Goal: Transaction & Acquisition: Purchase product/service

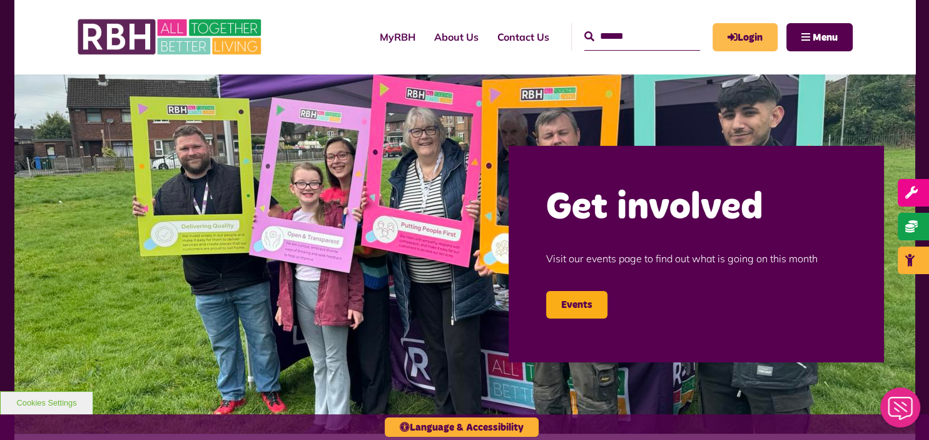
click at [768, 23] on link "Login" at bounding box center [744, 37] width 65 height 28
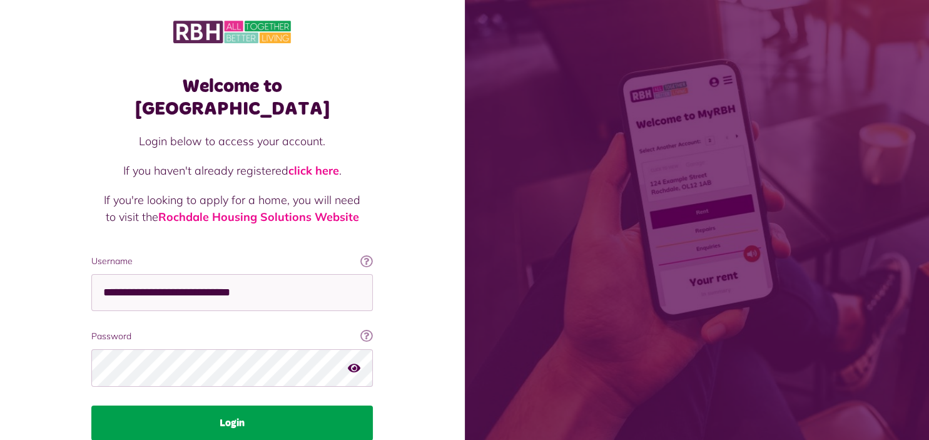
click at [221, 405] on button "Login" at bounding box center [231, 422] width 281 height 35
click at [227, 405] on button "Login" at bounding box center [231, 422] width 281 height 35
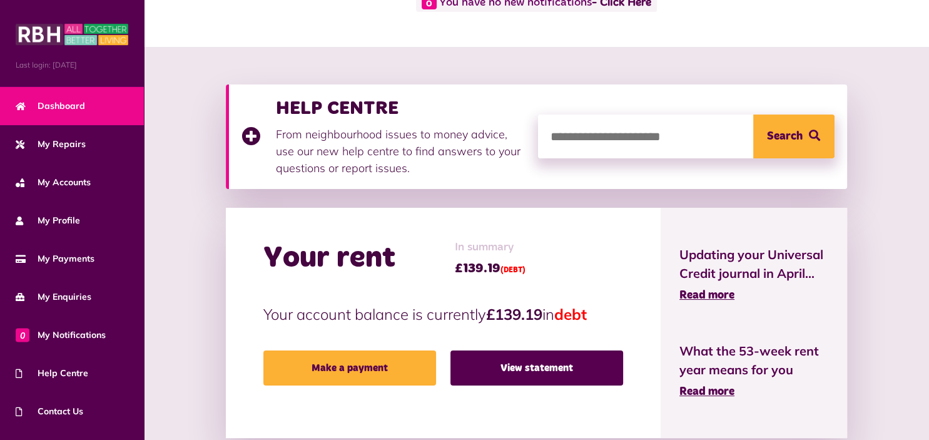
scroll to position [132, 0]
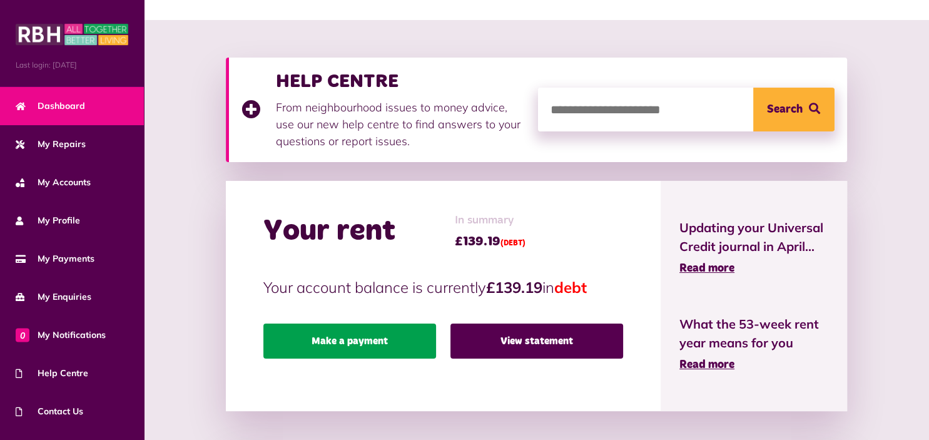
click at [339, 340] on link "Make a payment" at bounding box center [349, 340] width 173 height 35
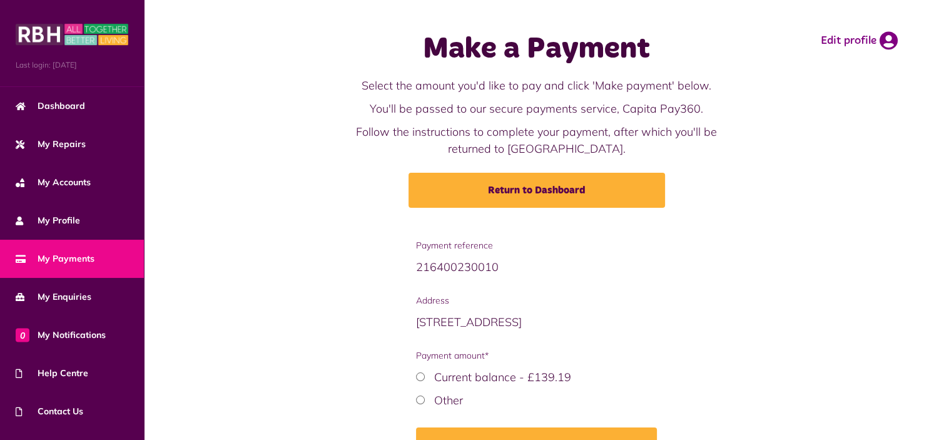
click at [668, 316] on div "Payment reference 216400230010 Address 23 Brow Avenue M24 1UL (CUR) Payment amo…" at bounding box center [536, 360] width 760 height 242
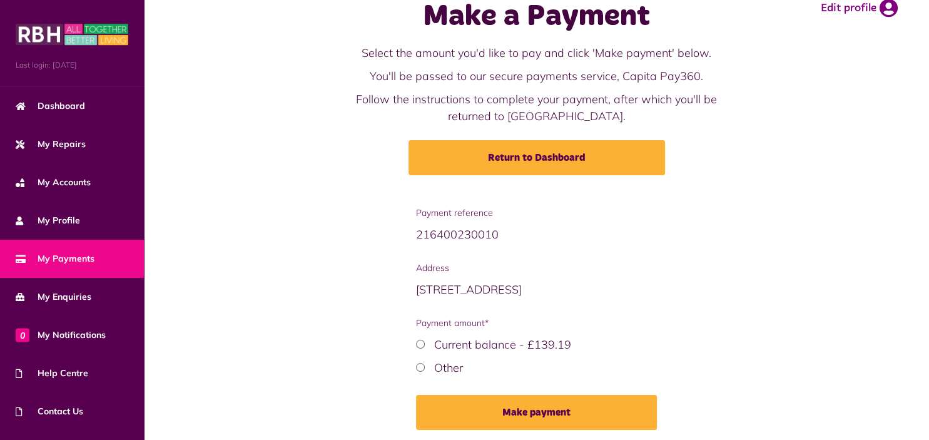
scroll to position [66, 0]
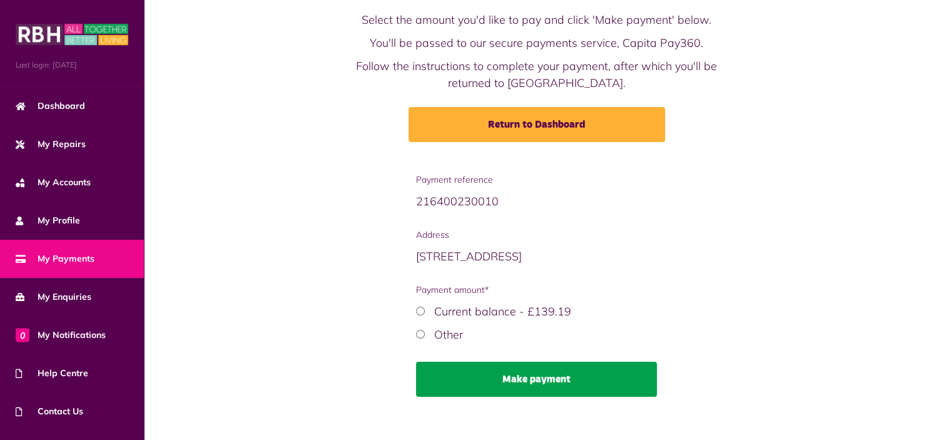
click at [517, 385] on button "Make payment" at bounding box center [536, 378] width 241 height 35
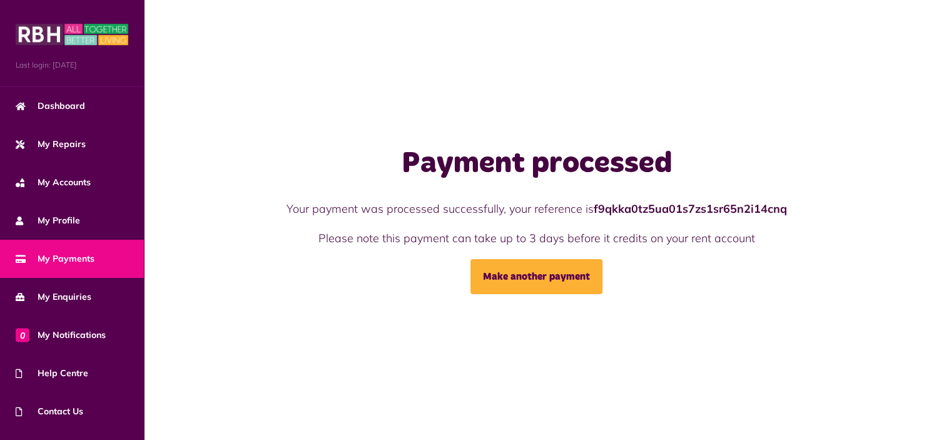
click at [69, 262] on span "My Payments" at bounding box center [55, 258] width 79 height 13
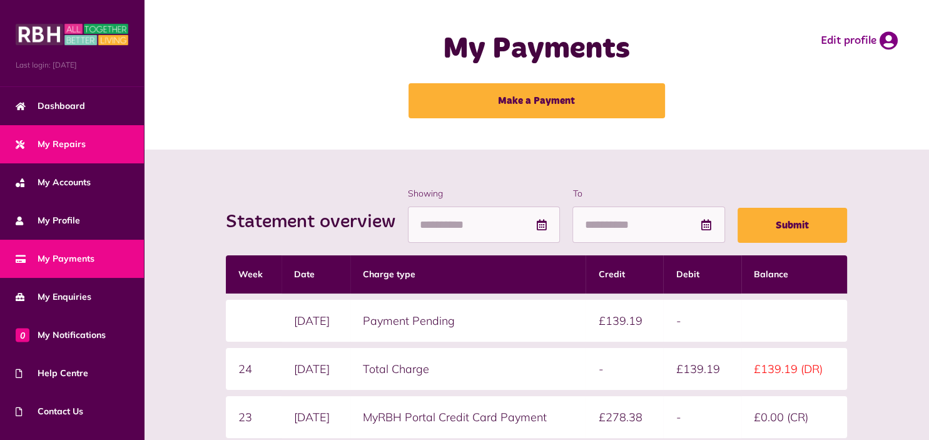
click at [124, 160] on link "My Repairs" at bounding box center [72, 144] width 144 height 38
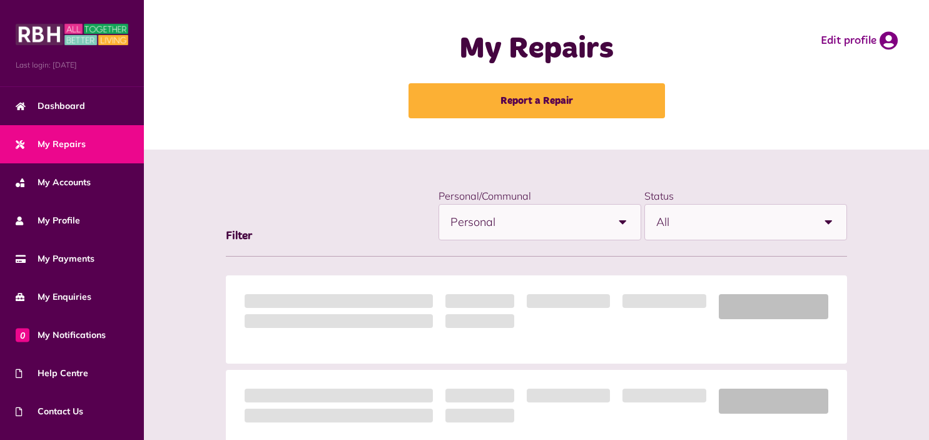
scroll to position [66, 0]
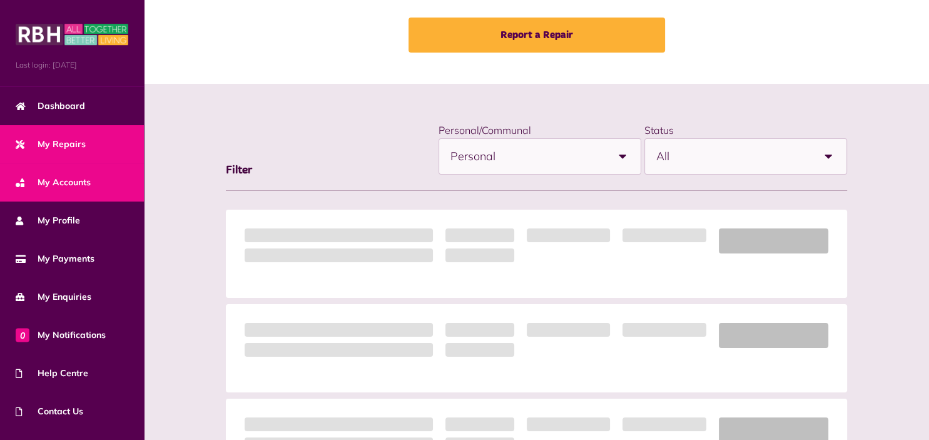
click at [132, 174] on link "My Accounts" at bounding box center [72, 182] width 144 height 38
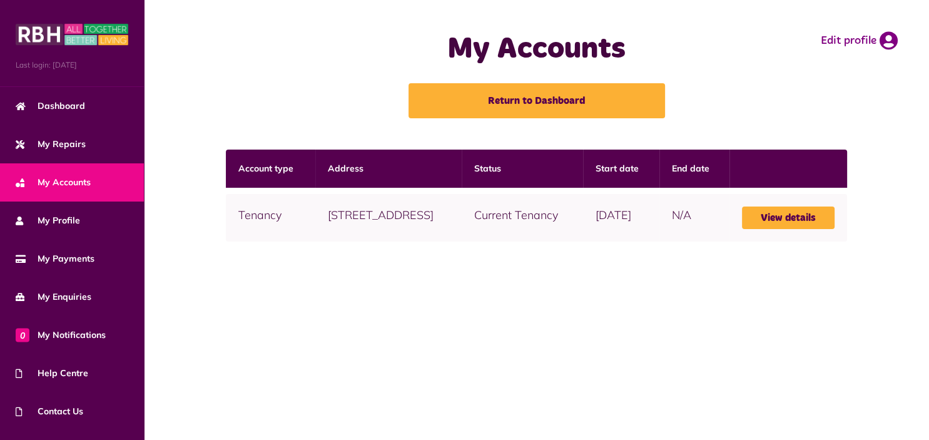
click at [106, 25] on img at bounding box center [72, 34] width 113 height 25
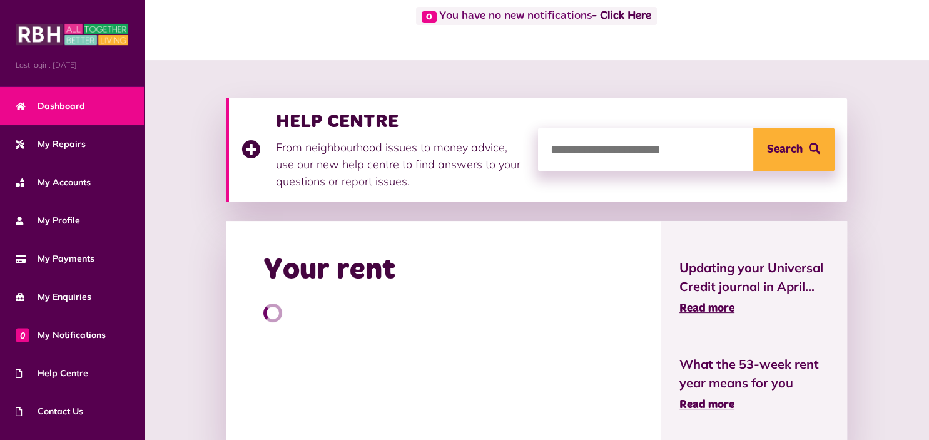
scroll to position [99, 0]
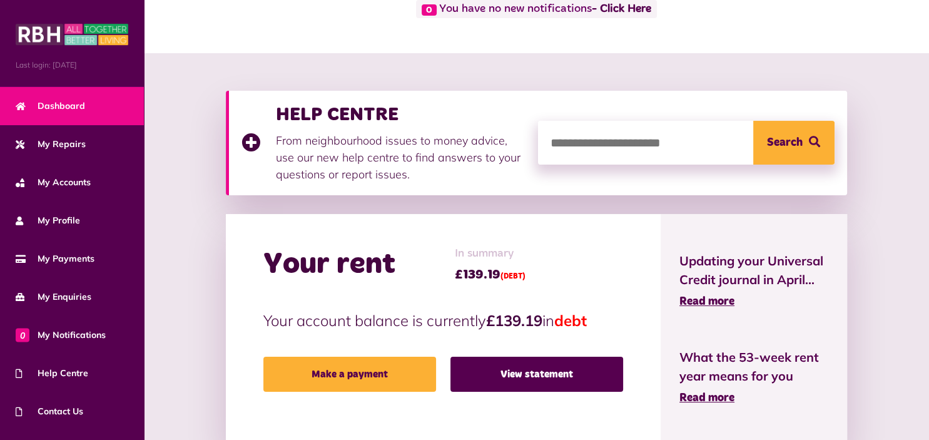
click at [106, 25] on img at bounding box center [72, 34] width 113 height 25
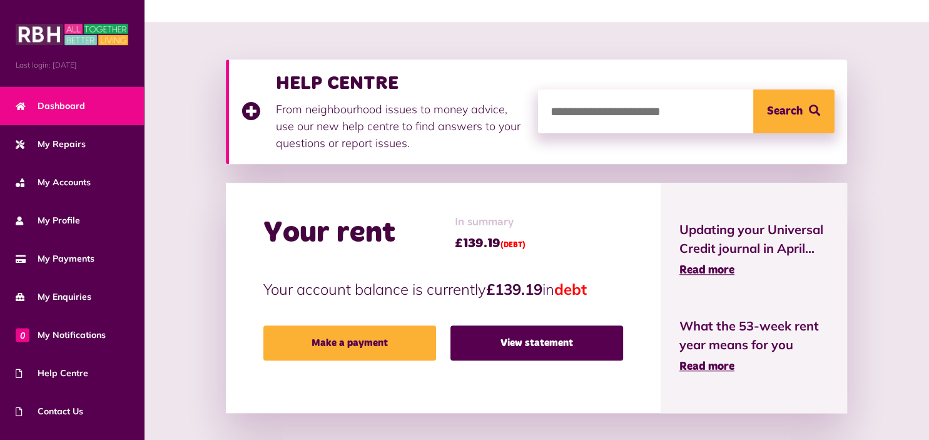
scroll to position [132, 0]
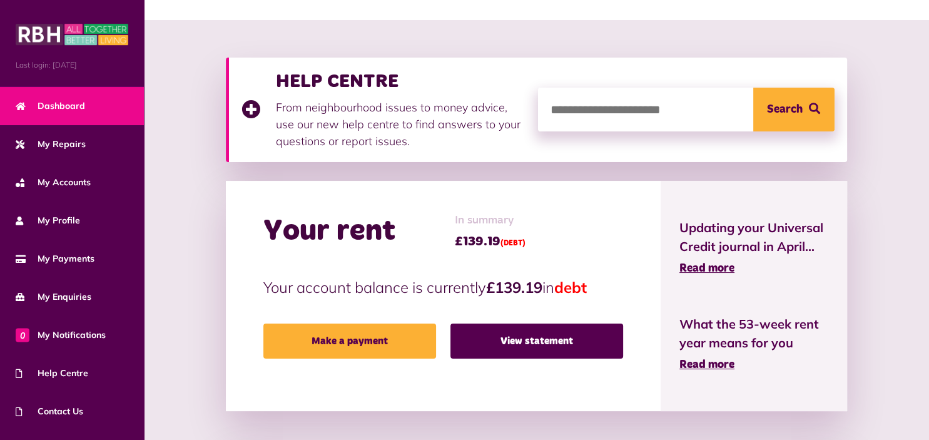
click at [43, 26] on img at bounding box center [72, 34] width 113 height 25
drag, startPoint x: 163, startPoint y: 91, endPoint x: 196, endPoint y: 83, distance: 34.9
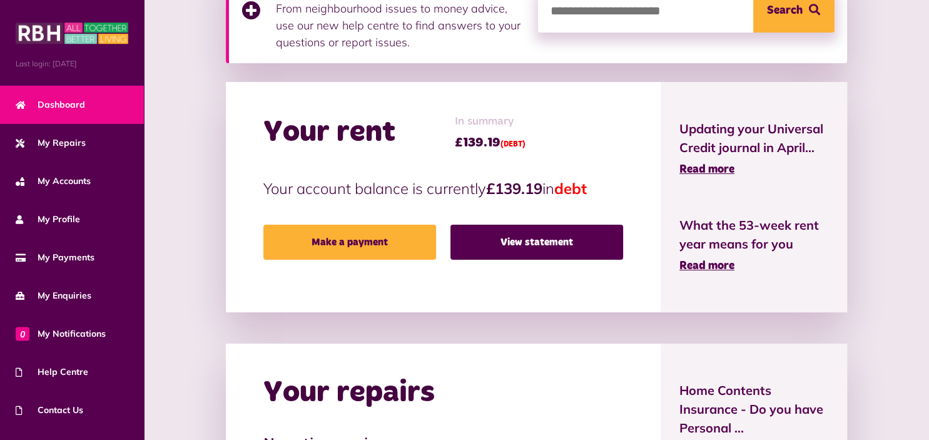
scroll to position [264, 0]
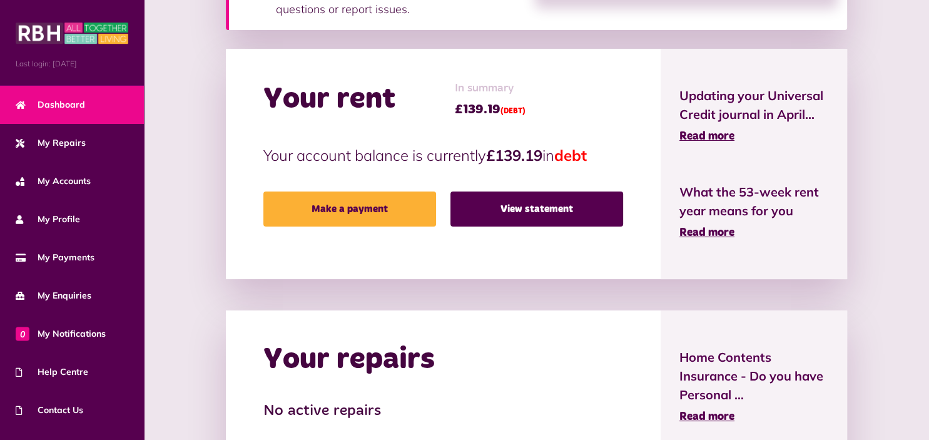
click at [129, 44] on div "Last login: 08/09/2025" at bounding box center [72, 42] width 144 height 87
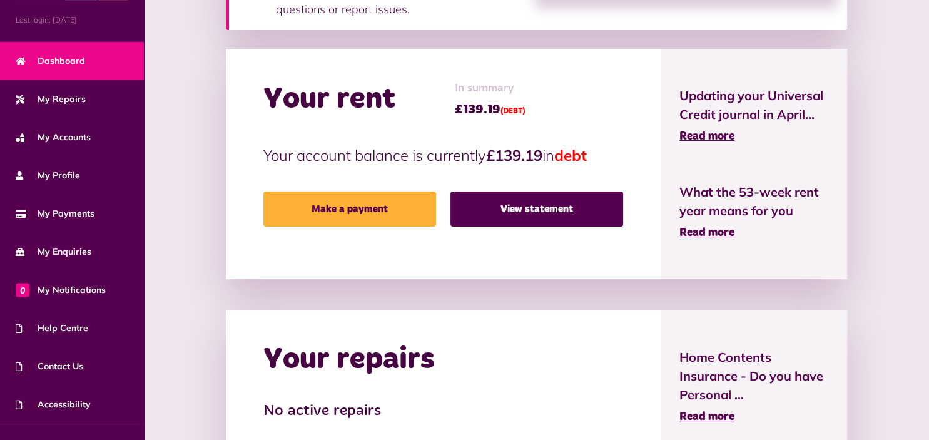
scroll to position [68, 0]
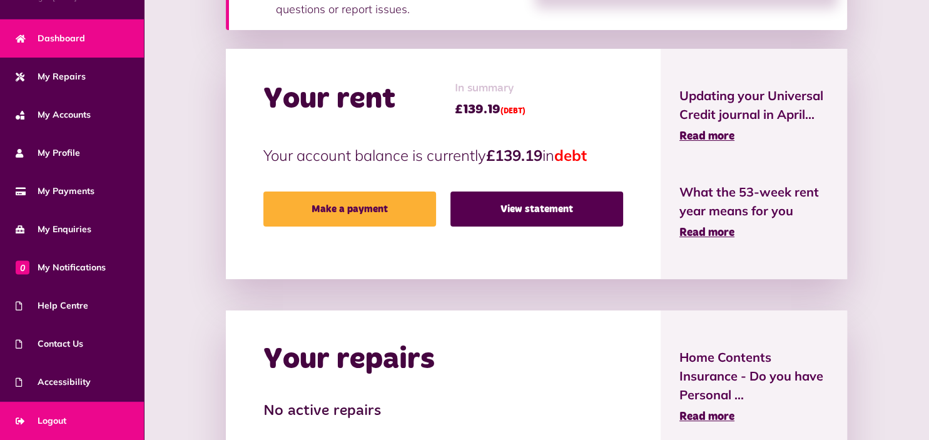
click at [45, 416] on span "Logout" at bounding box center [41, 420] width 51 height 13
